Goal: Find specific page/section: Find specific page/section

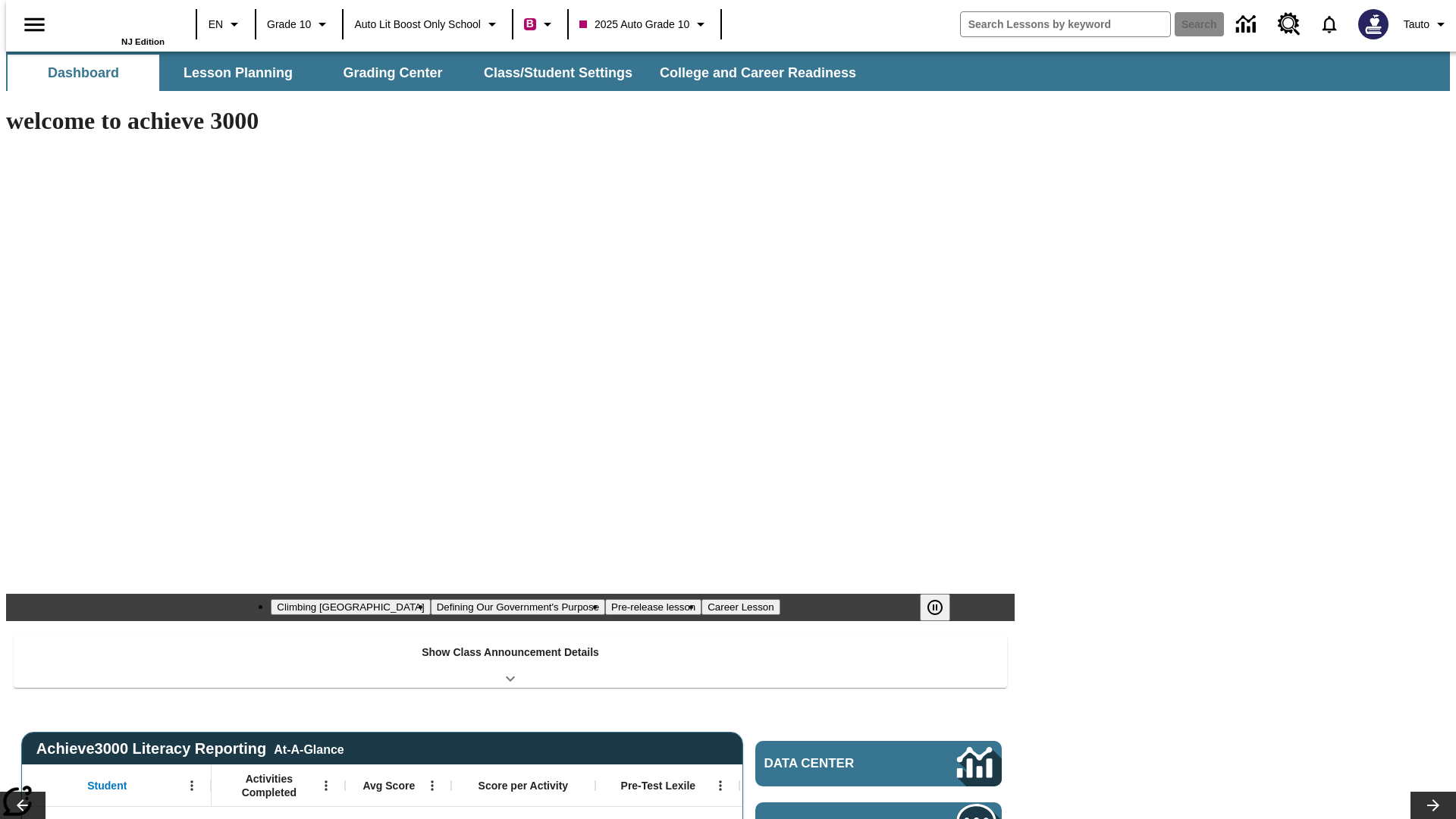
type input "-1"
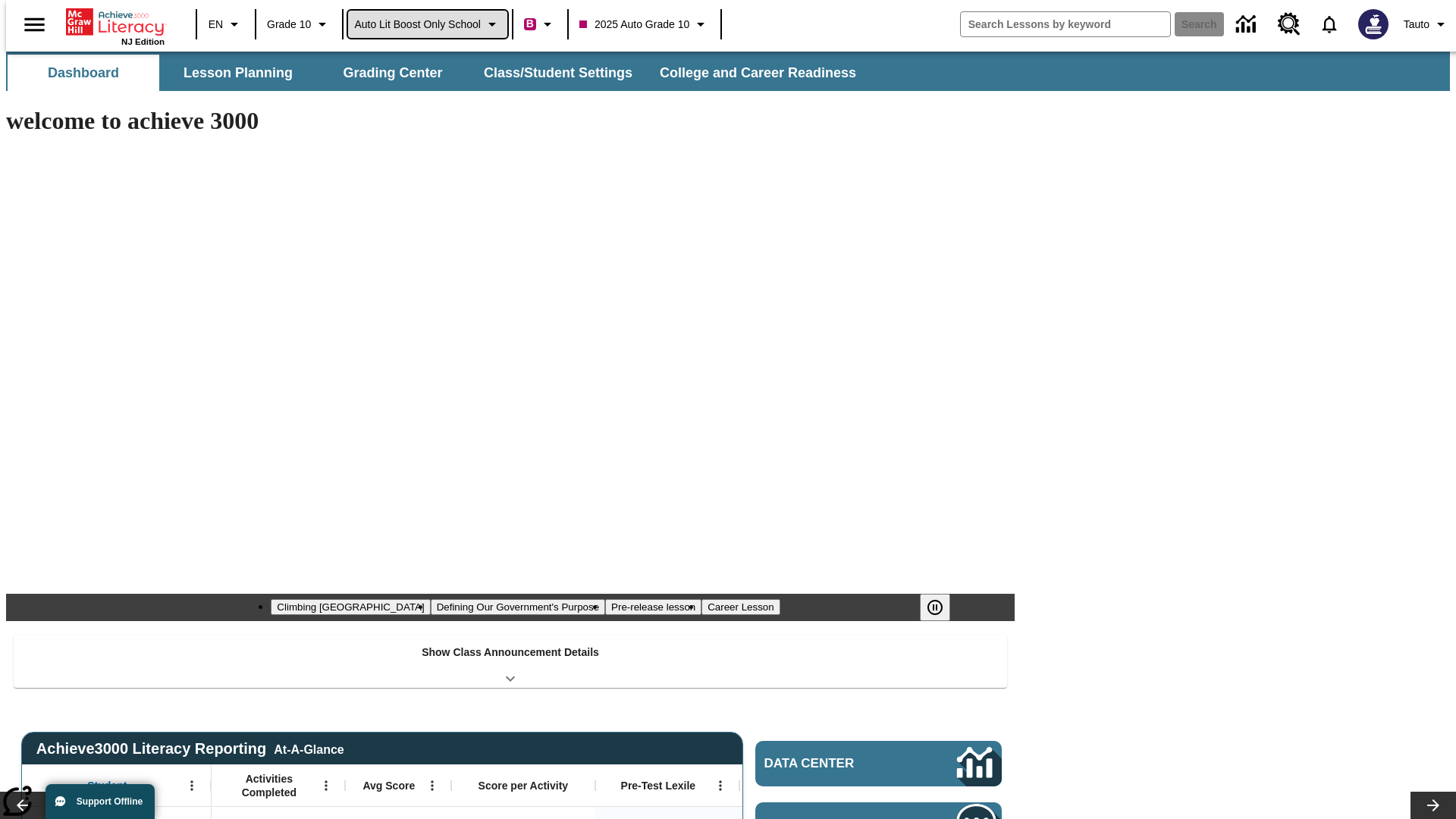
click at [427, 24] on span "Auto Lit Boost only School" at bounding box center [417, 24] width 127 height 16
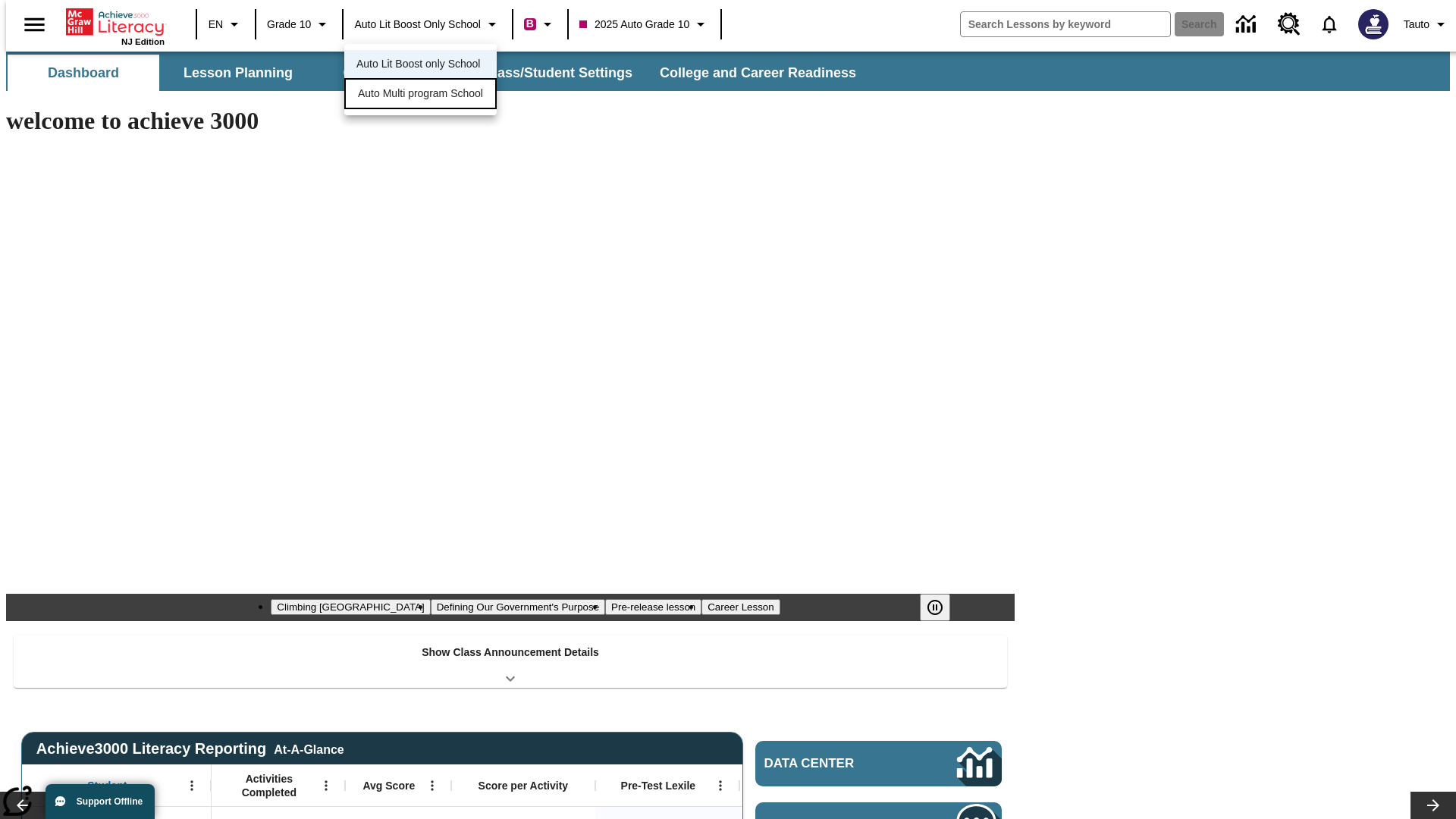
click at [425, 95] on span "Auto Multi program School" at bounding box center [421, 93] width 125 height 16
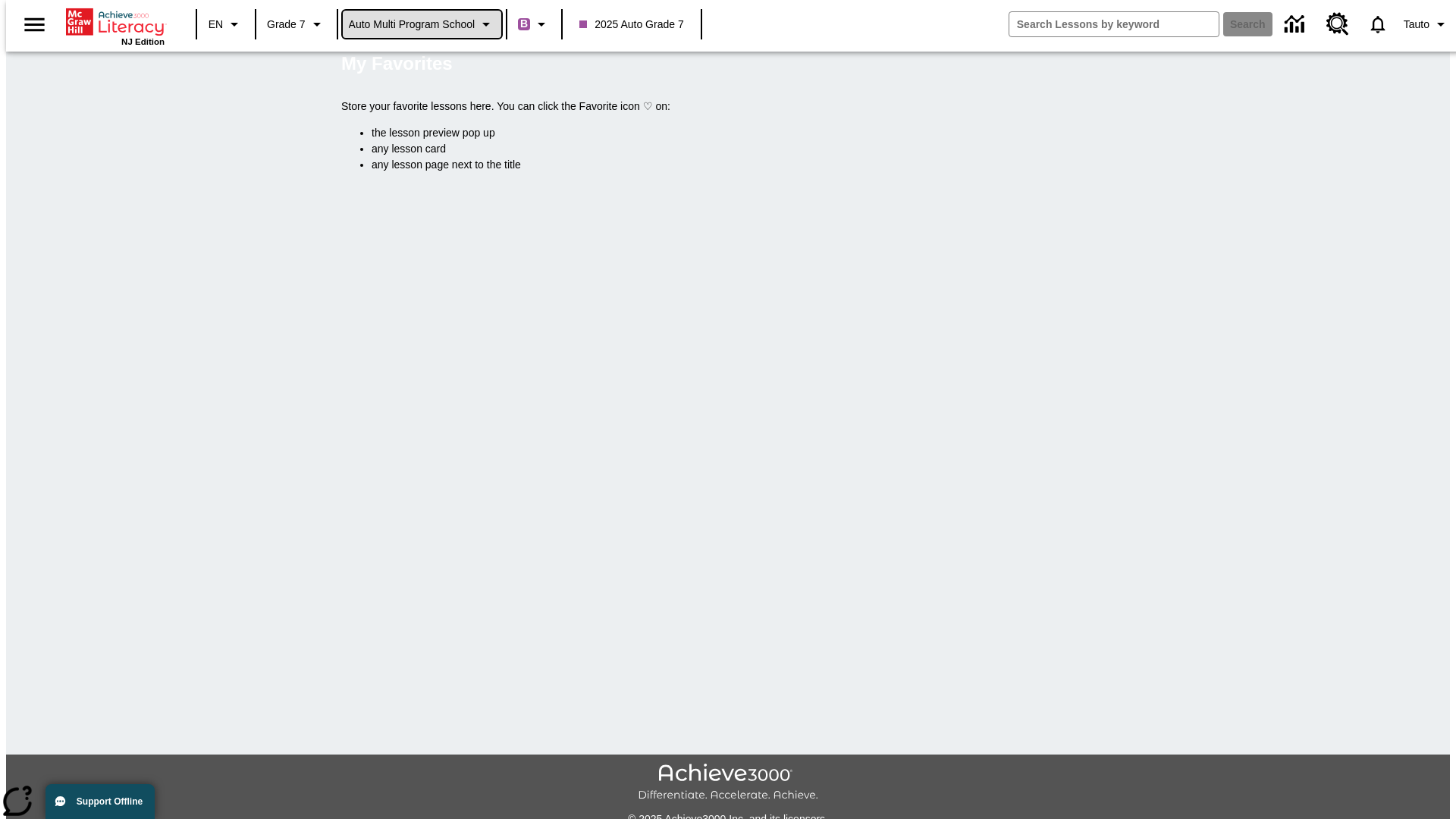
click at [422, 24] on span "Auto Multi program School" at bounding box center [412, 24] width 127 height 16
click at [417, 65] on span "Auto Lit Boost only School" at bounding box center [412, 63] width 123 height 16
